Goal: Task Accomplishment & Management: Complete application form

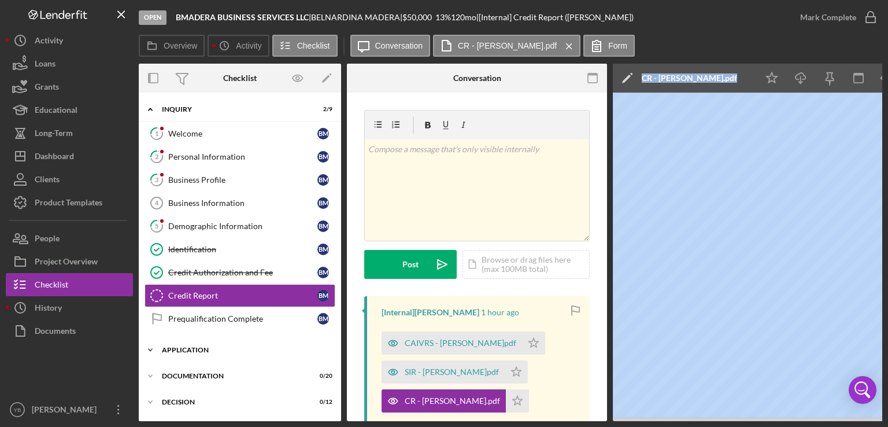
click at [203, 347] on div "Application" at bounding box center [244, 349] width 165 height 7
click at [337, 280] on div "1 Welcome B M 2 Personal Information B M 3 Business Profile B M Business Inform…" at bounding box center [240, 229] width 202 height 214
drag, startPoint x: 337, startPoint y: 280, endPoint x: 338, endPoint y: 273, distance: 7.0
click at [338, 273] on div "Icon/Expander Inquiry 2 / 9 1 Welcome B M 2 Personal Information B M 3 Business…" at bounding box center [240, 256] width 202 height 328
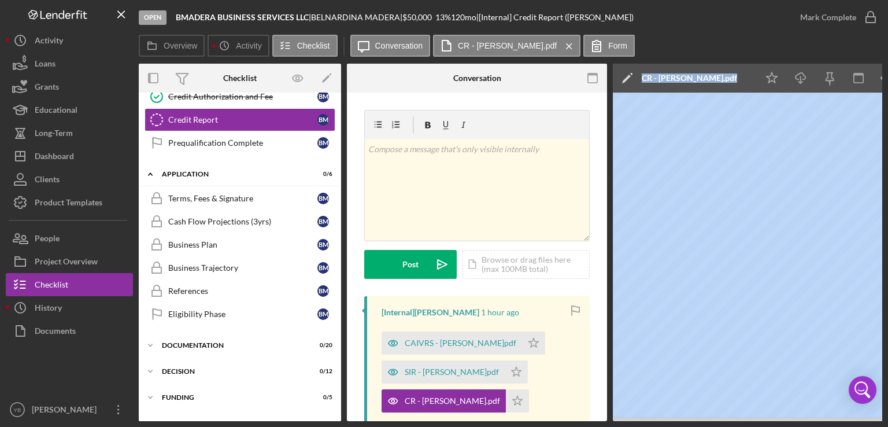
scroll to position [177, 0]
click at [205, 340] on div "Documentation" at bounding box center [244, 343] width 165 height 7
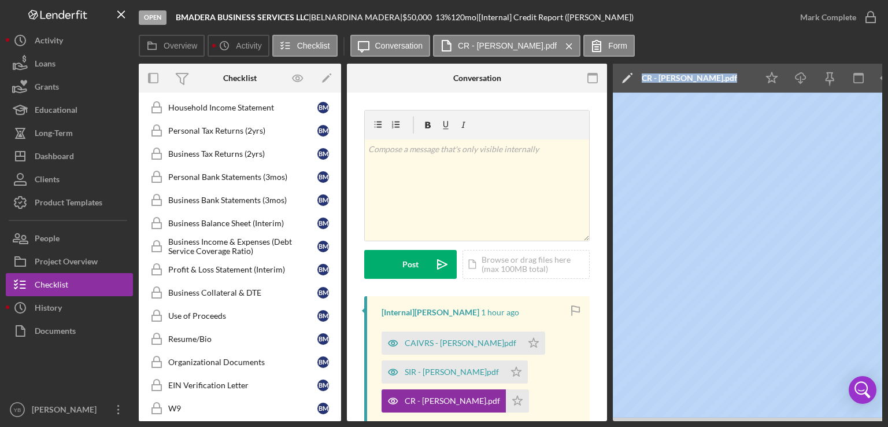
scroll to position [480, 0]
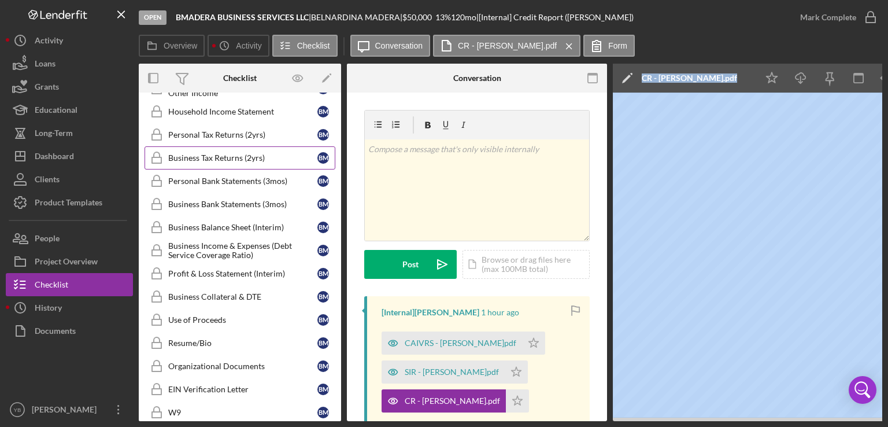
click at [233, 155] on div "Business Tax Returns (2yrs)" at bounding box center [242, 157] width 149 height 9
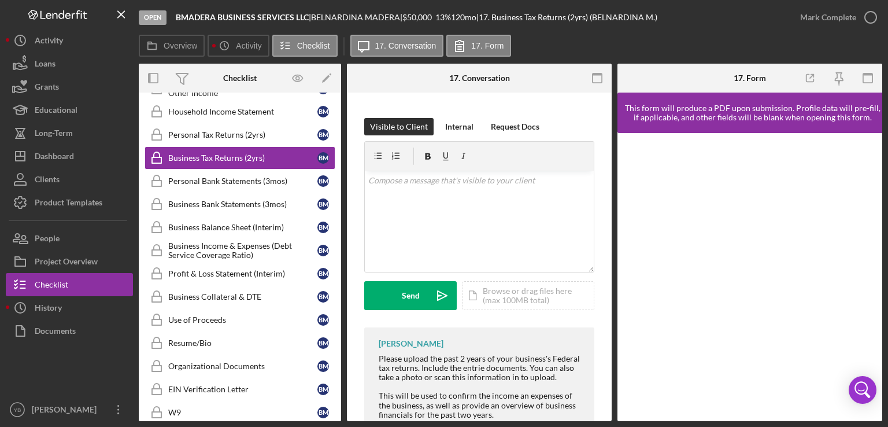
scroll to position [166, 0]
click at [523, 297] on div "Icon/Document Browse or drag files here (max 100MB total) Tap to choose files o…" at bounding box center [528, 295] width 132 height 29
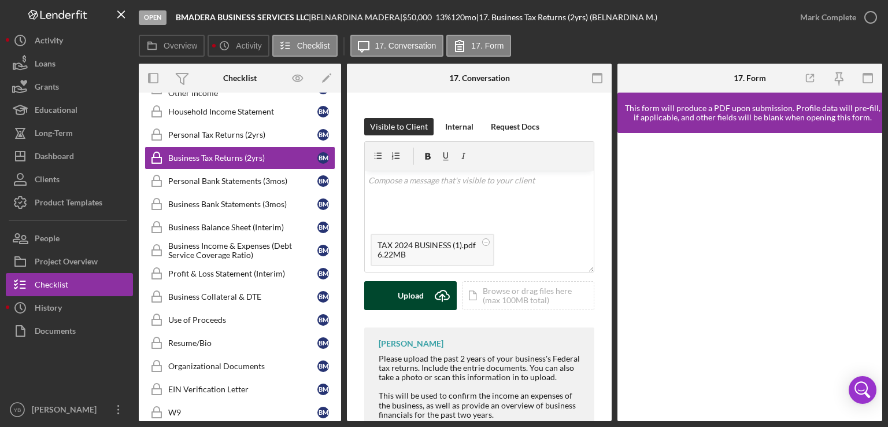
click at [408, 293] on div "Upload" at bounding box center [411, 295] width 26 height 29
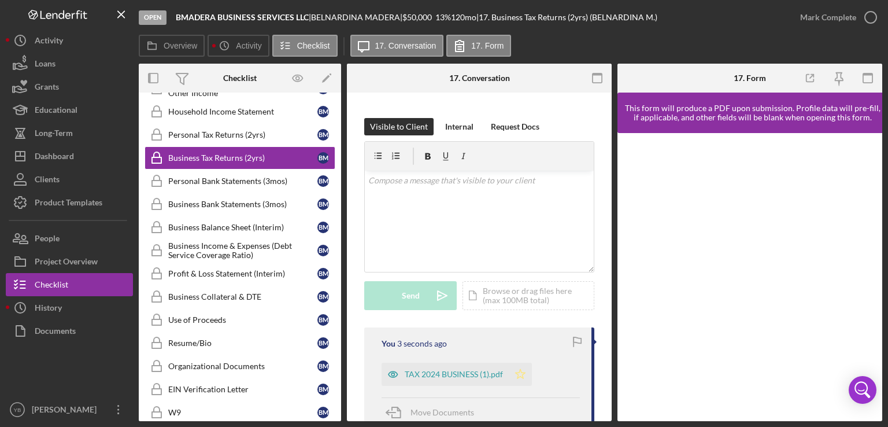
click at [523, 373] on polygon "button" at bounding box center [521, 373] width 10 height 9
click at [221, 130] on div "Personal Tax Returns (2yrs)" at bounding box center [242, 134] width 149 height 9
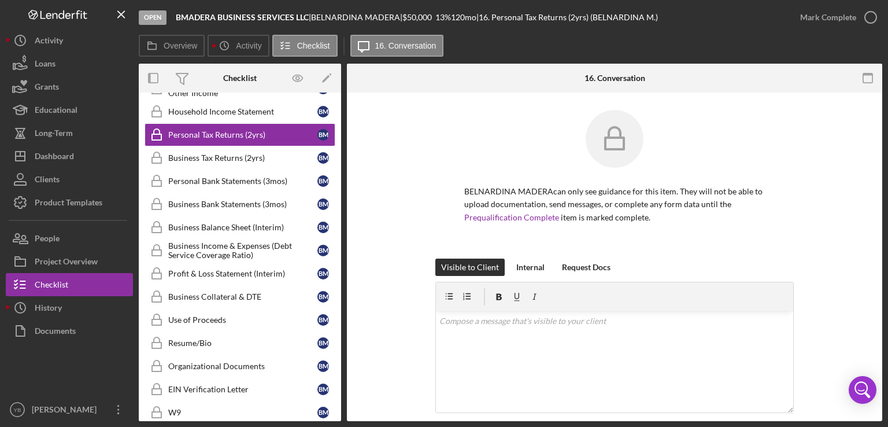
click at [821, 206] on div "BELNARDINA MADERA can only see guidance for this item. They will not be able to…" at bounding box center [614, 184] width 501 height 149
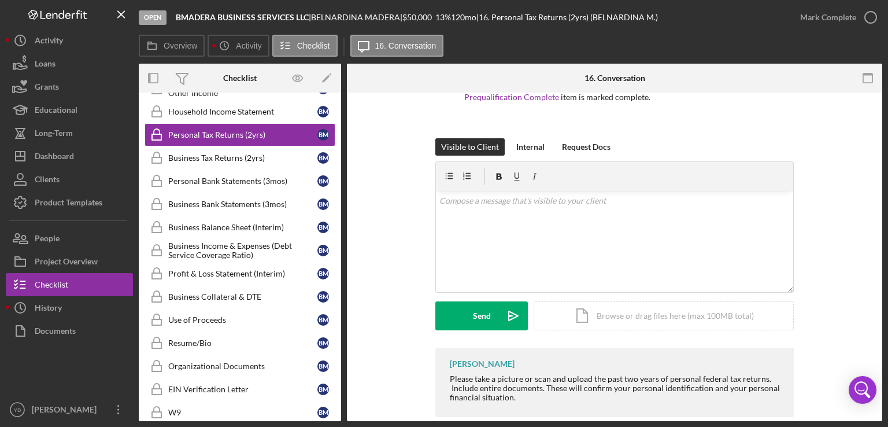
scroll to position [139, 0]
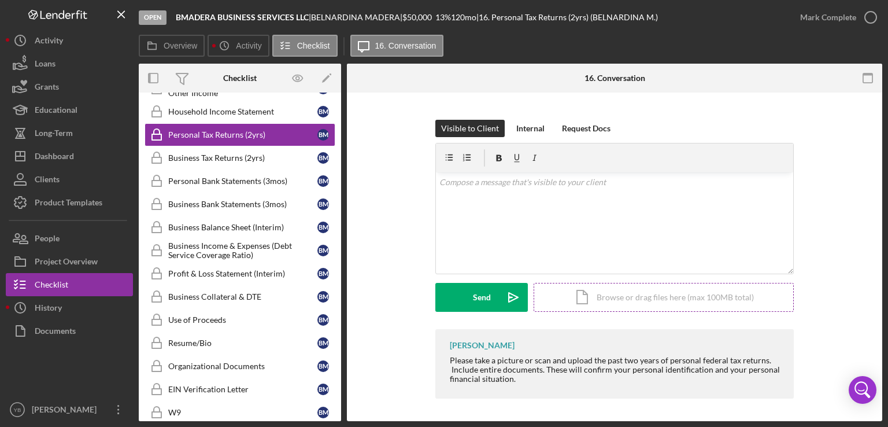
click at [652, 298] on div "Icon/Document Browse or drag files here (max 100MB total) Tap to choose files o…" at bounding box center [663, 297] width 260 height 29
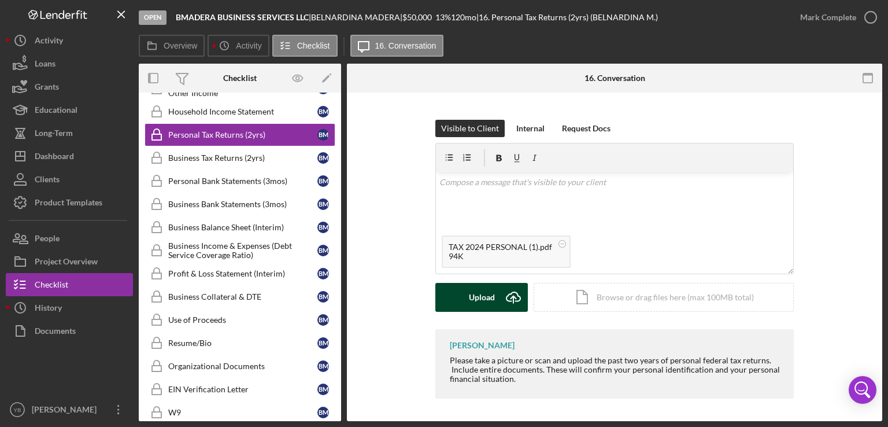
click at [477, 300] on div "Upload" at bounding box center [482, 297] width 26 height 29
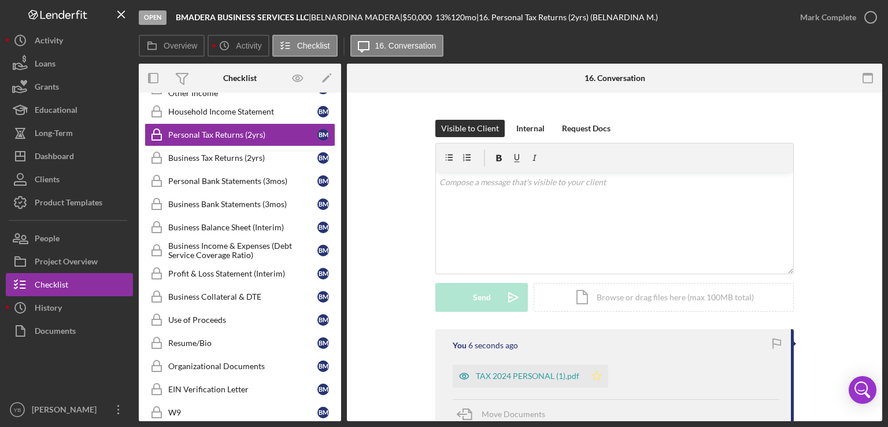
click at [595, 378] on polygon "button" at bounding box center [597, 374] width 10 height 9
drag, startPoint x: 343, startPoint y: 270, endPoint x: 337, endPoint y: 255, distance: 16.9
click at [337, 255] on div "Overview Internal Workflow Stage Open Icon/Dropdown Arrow Archive (can unarchiv…" at bounding box center [510, 242] width 743 height 357
drag, startPoint x: 337, startPoint y: 255, endPoint x: 340, endPoint y: 250, distance: 6.3
click at [340, 250] on div "Icon/Expander Inquiry 2 / 9 1 Welcome B M 2 Personal Information B M 3 Business…" at bounding box center [240, 256] width 202 height 328
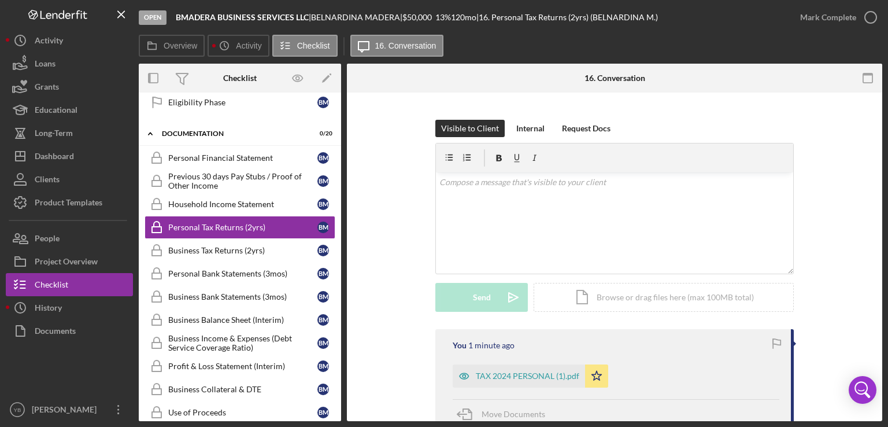
scroll to position [390, 0]
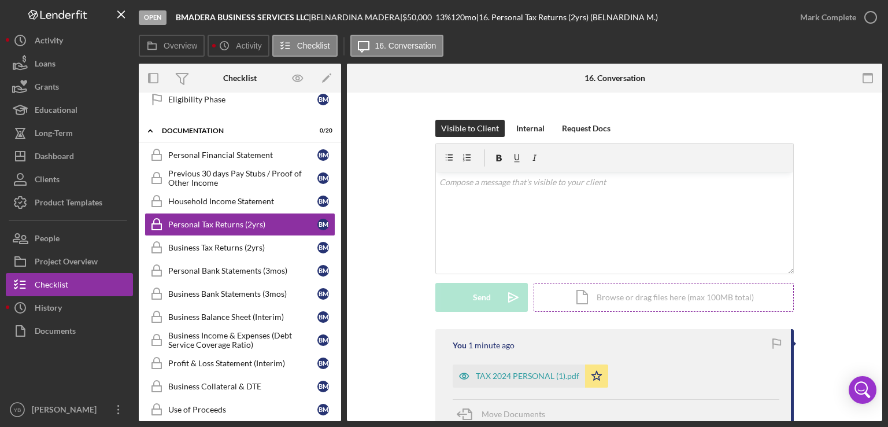
click at [595, 302] on div "Icon/Document Browse or drag files here (max 100MB total) Tap to choose files o…" at bounding box center [663, 297] width 260 height 29
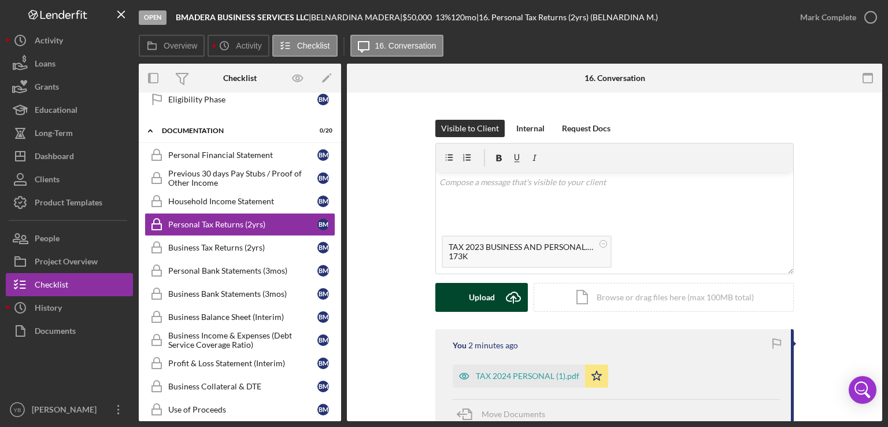
click at [483, 306] on div "Upload" at bounding box center [482, 297] width 26 height 29
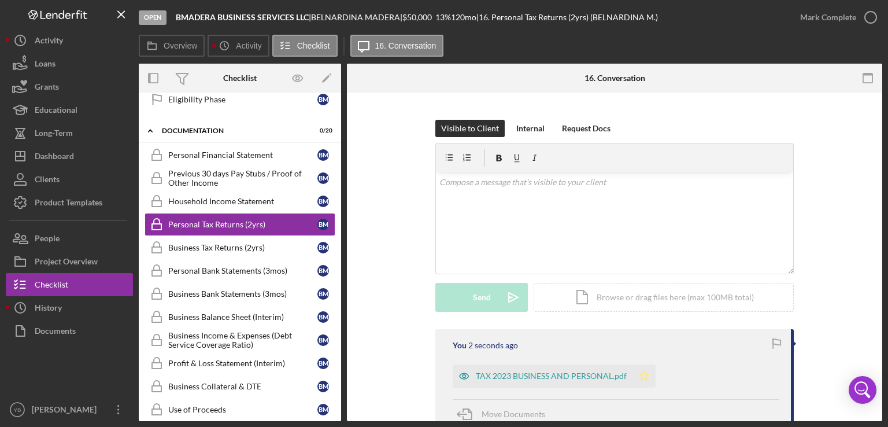
click at [643, 377] on icon "Icon/Star" at bounding box center [643, 375] width 23 height 23
click at [819, 18] on div "Mark Complete" at bounding box center [828, 17] width 56 height 23
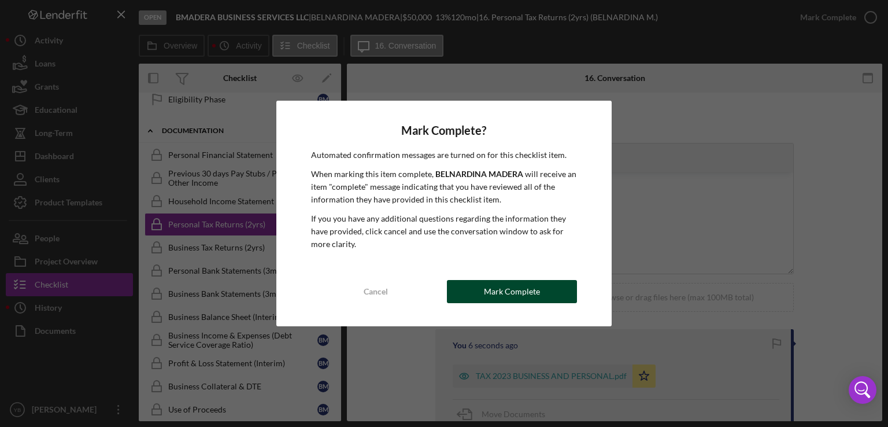
click at [531, 290] on div "Mark Complete" at bounding box center [512, 291] width 56 height 23
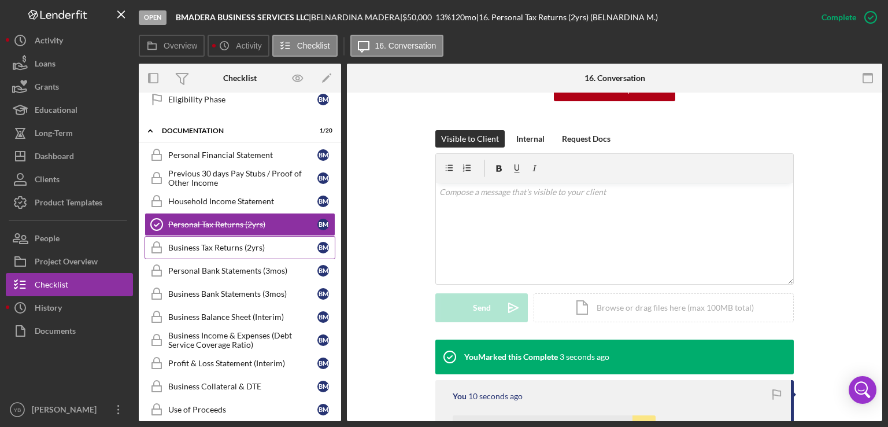
click at [227, 243] on div "Business Tax Returns (2yrs)" at bounding box center [242, 247] width 149 height 9
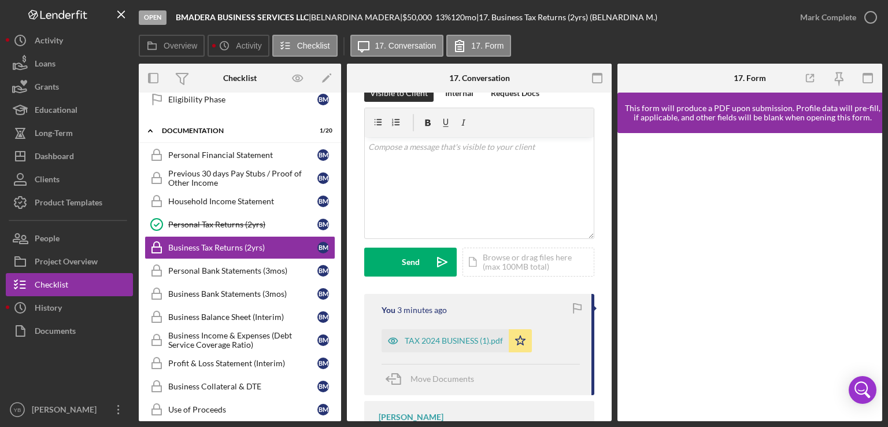
scroll to position [202, 0]
click at [513, 264] on div "Icon/Document Browse or drag files here (max 100MB total) Tap to choose files o…" at bounding box center [528, 260] width 132 height 29
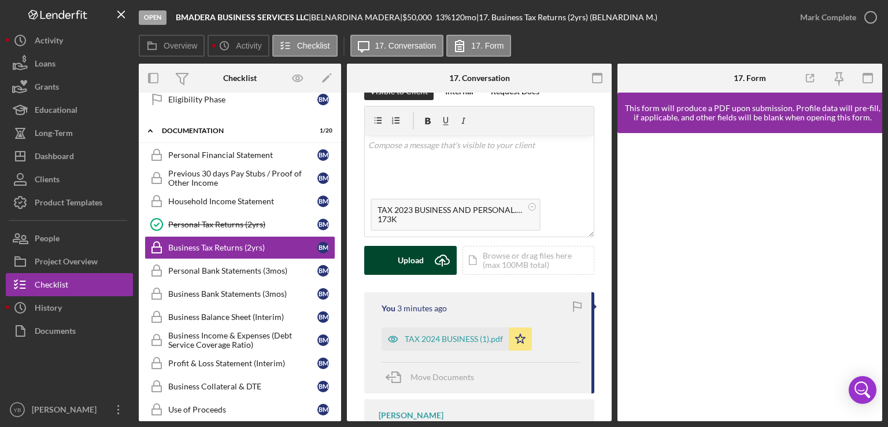
click at [407, 262] on div "Upload" at bounding box center [411, 260] width 26 height 29
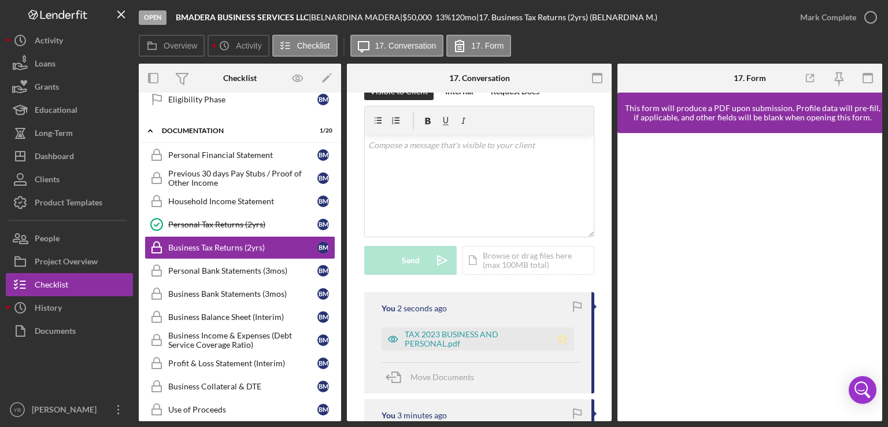
click at [563, 343] on icon "Icon/Star" at bounding box center [562, 338] width 23 height 23
click at [831, 14] on div "Mark Complete" at bounding box center [828, 17] width 56 height 23
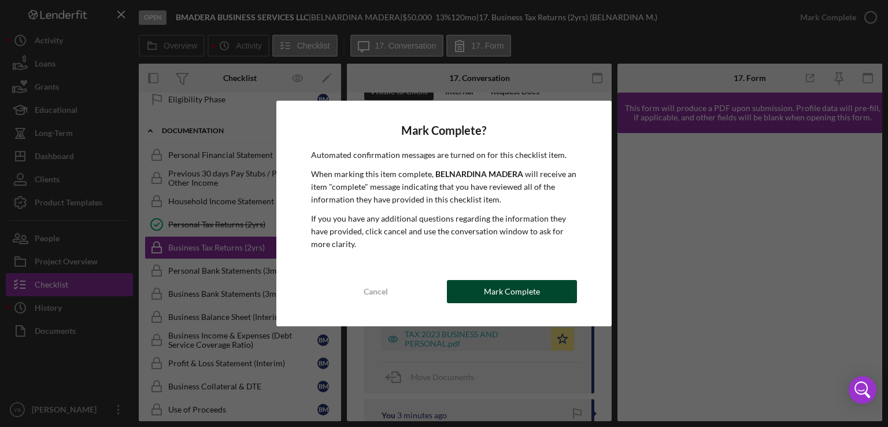
click at [547, 290] on button "Mark Complete" at bounding box center [512, 291] width 130 height 23
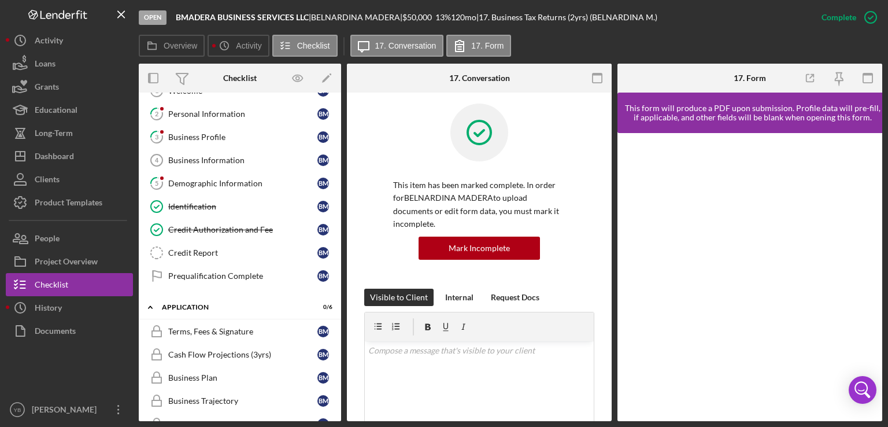
scroll to position [0, 0]
